Goal: Task Accomplishment & Management: Complete application form

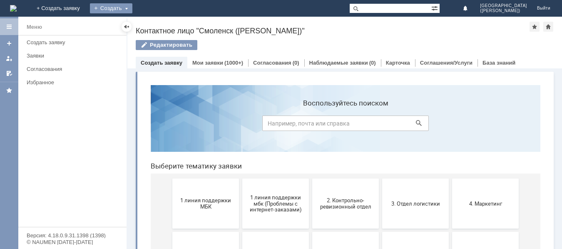
click at [132, 6] on div "Создать" at bounding box center [111, 8] width 42 height 10
click at [155, 22] on link "Заявка" at bounding box center [123, 25] width 63 height 10
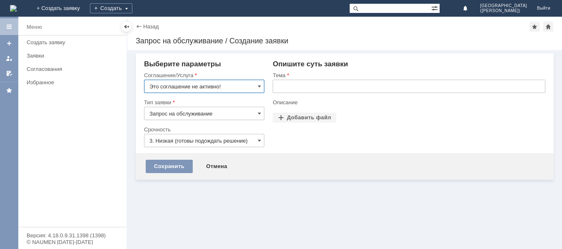
click at [255, 78] on div "Соглашение/Услуга" at bounding box center [204, 76] width 120 height 8
click at [255, 85] on input "Это соглашение не активно!" at bounding box center [204, 86] width 120 height 13
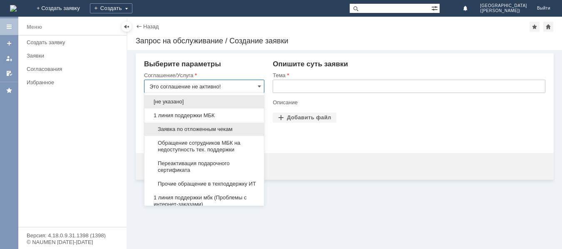
click at [217, 127] on span "Заявка по отложенным чекам" at bounding box center [205, 129] width 110 height 7
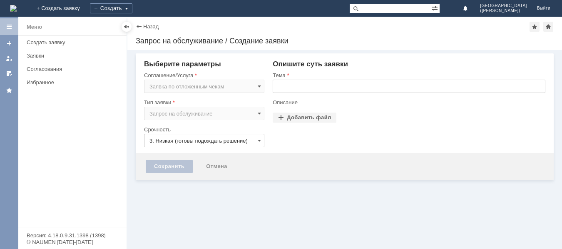
type input "Заявка по отложенным чекам"
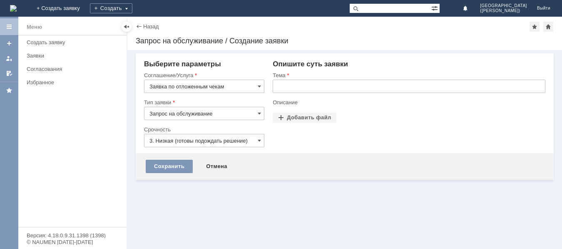
click at [262, 139] on input "3. Низкая (готовы подождать решение)" at bounding box center [204, 140] width 120 height 13
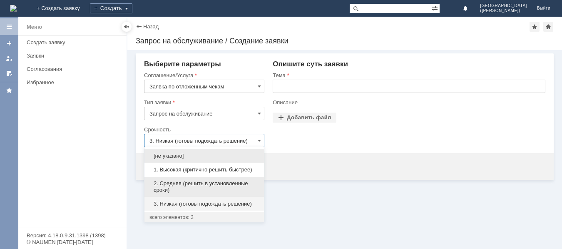
click at [234, 186] on span "2. Средняя (решить в установленные сроки)" at bounding box center [205, 186] width 110 height 13
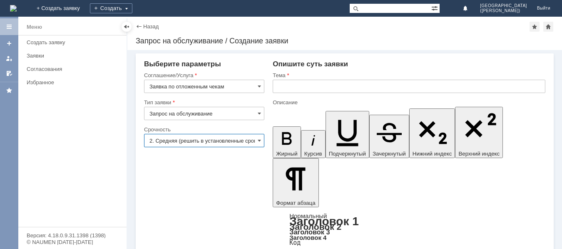
type input "2. Средняя (решить в установленные сроки)"
click at [300, 88] on input "text" at bounding box center [409, 86] width 273 height 13
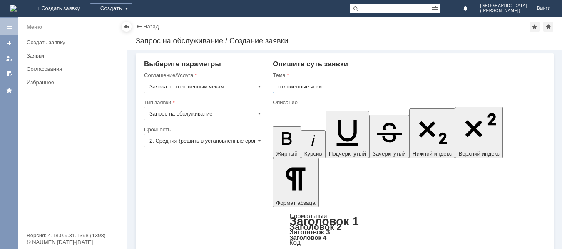
type input "отложенные чеки"
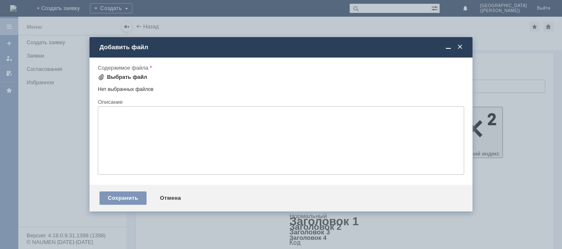
click at [120, 79] on div "Выбрать файл" at bounding box center [127, 77] width 40 height 7
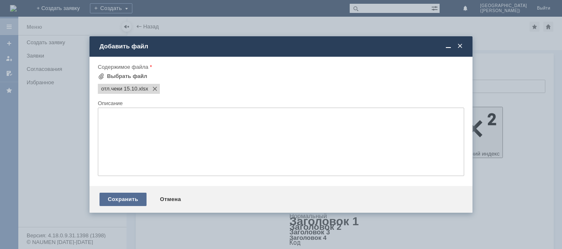
click at [122, 200] on div "Сохранить" at bounding box center [123, 198] width 47 height 13
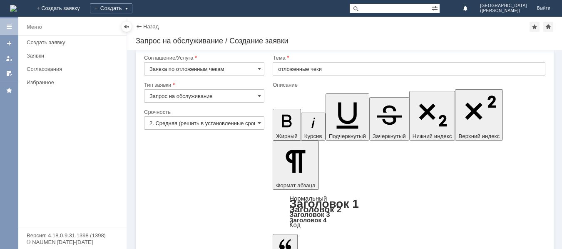
scroll to position [26, 0]
